Goal: Task Accomplishment & Management: Manage account settings

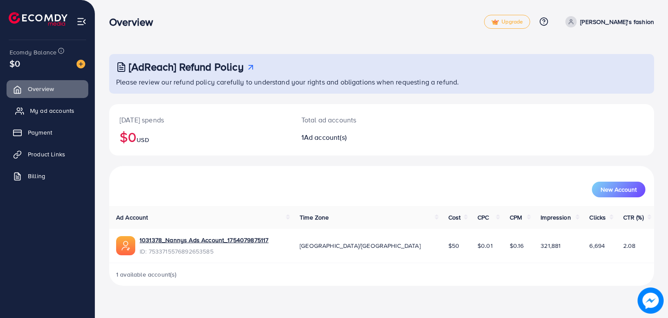
click at [55, 118] on link "My ad accounts" at bounding box center [48, 110] width 82 height 17
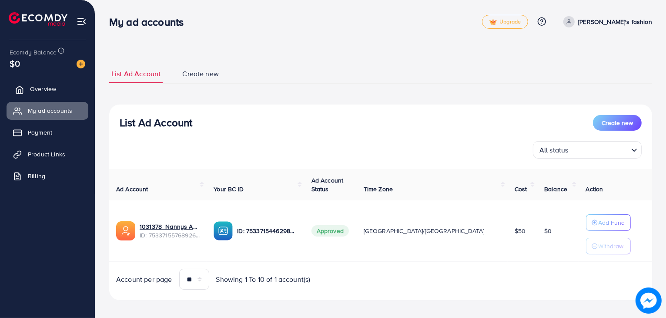
click at [51, 96] on link "Overview" at bounding box center [48, 88] width 82 height 17
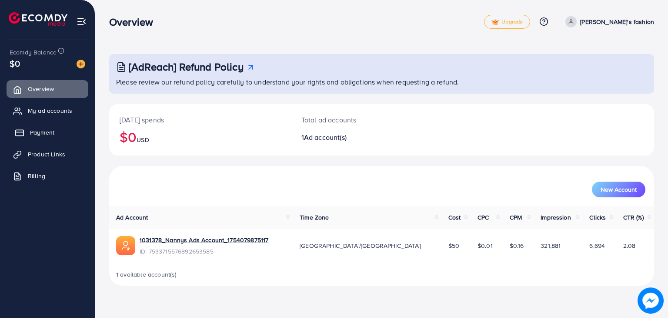
click at [42, 130] on span "Payment" at bounding box center [42, 132] width 24 height 9
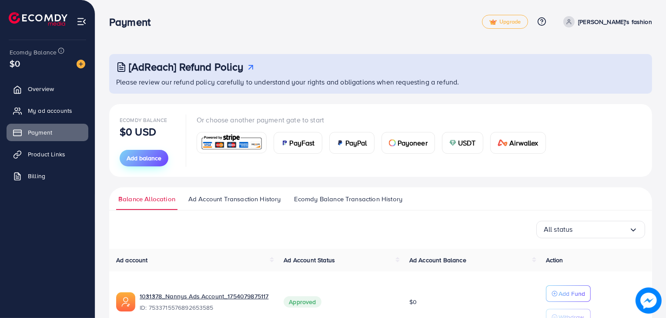
click at [145, 155] on span "Add balance" at bounding box center [144, 158] width 35 height 9
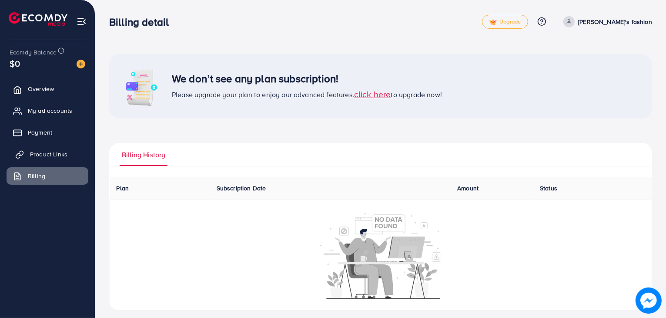
click at [39, 153] on span "Product Links" at bounding box center [48, 154] width 37 height 9
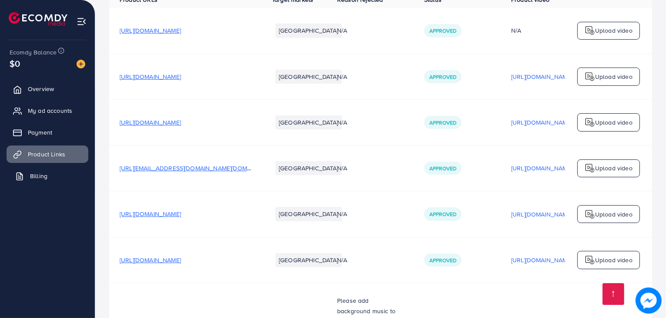
scroll to position [87, 0]
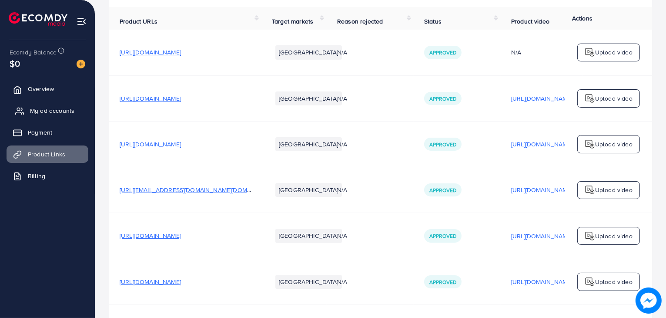
click at [55, 108] on span "My ad accounts" at bounding box center [52, 110] width 44 height 9
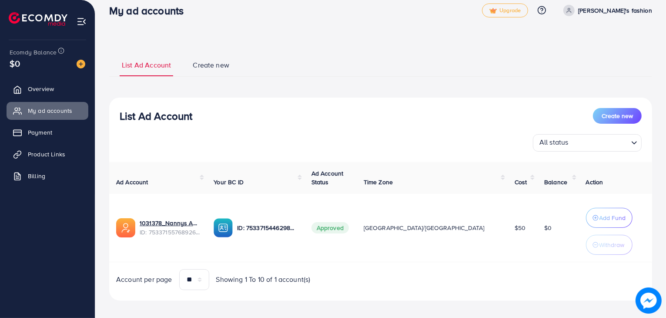
scroll to position [17, 0]
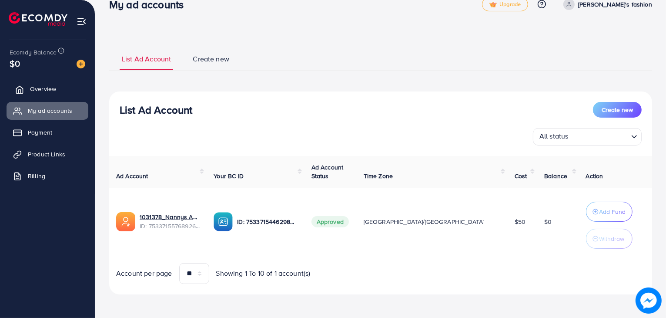
click at [52, 89] on span "Overview" at bounding box center [43, 88] width 26 height 9
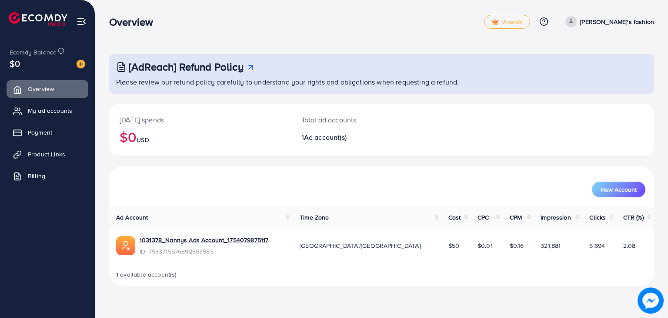
click at [25, 57] on div "Ecomdy Balance" at bounding box center [44, 52] width 69 height 10
click at [80, 65] on img at bounding box center [81, 64] width 9 height 9
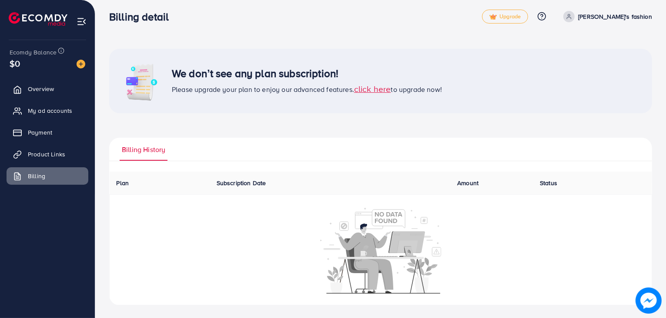
scroll to position [7, 0]
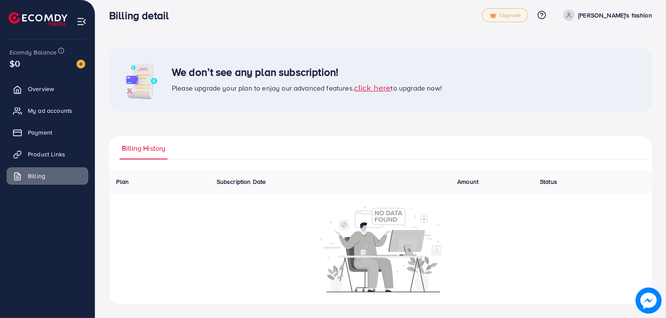
click at [372, 90] on span "click here" at bounding box center [372, 87] width 37 height 12
